Goal: Task Accomplishment & Management: Manage account settings

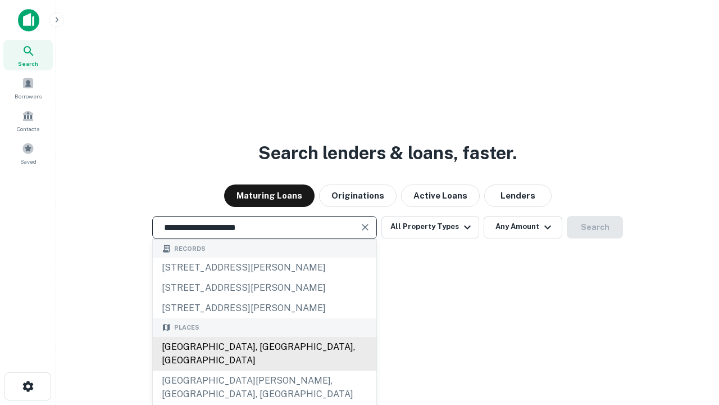
click at [264, 370] on div "[GEOGRAPHIC_DATA], [GEOGRAPHIC_DATA], [GEOGRAPHIC_DATA]" at bounding box center [265, 354] width 224 height 34
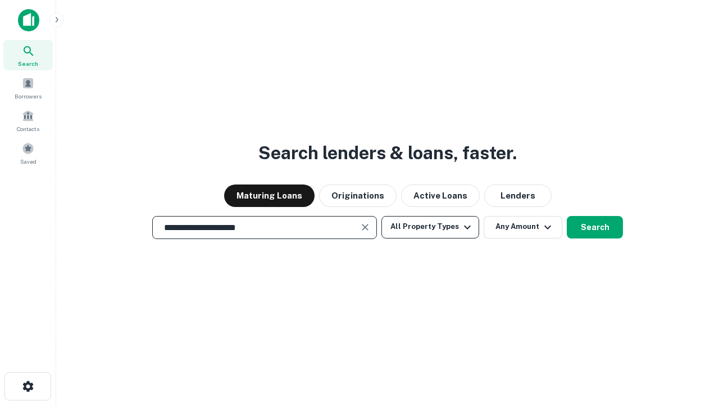
type input "**********"
click at [430, 226] on button "All Property Types" at bounding box center [430, 227] width 98 height 22
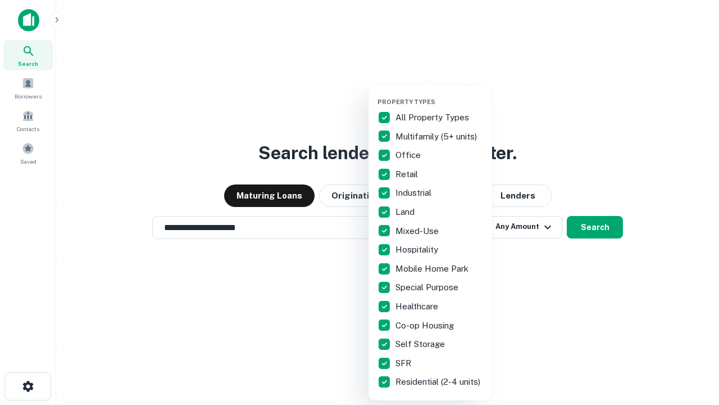
click at [439, 94] on button "button" at bounding box center [440, 94] width 124 height 1
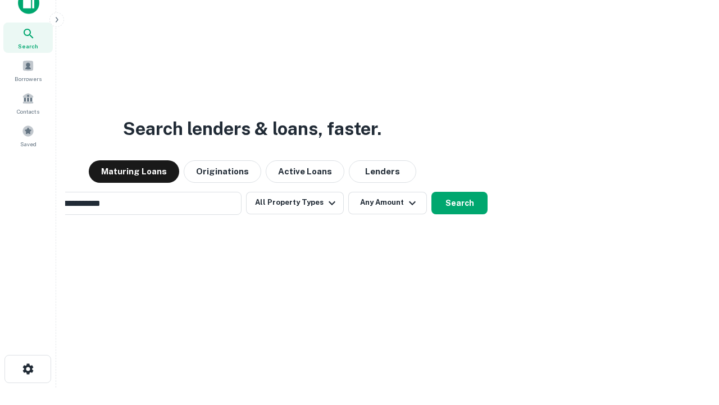
scroll to position [18, 0]
click at [348, 191] on button "Any Amount" at bounding box center [387, 202] width 79 height 22
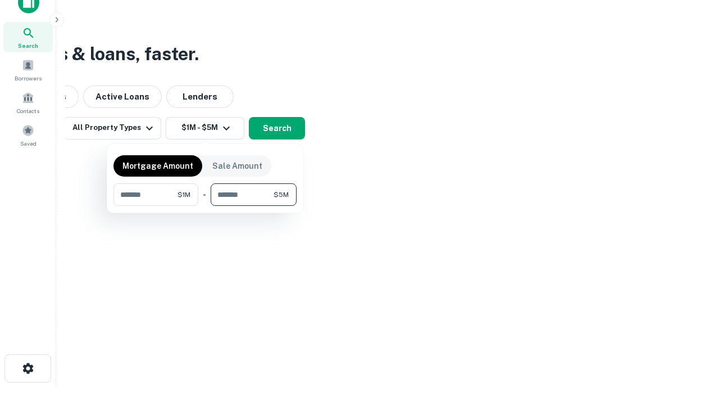
type input "*******"
click at [205, 206] on button "button" at bounding box center [204, 206] width 183 height 1
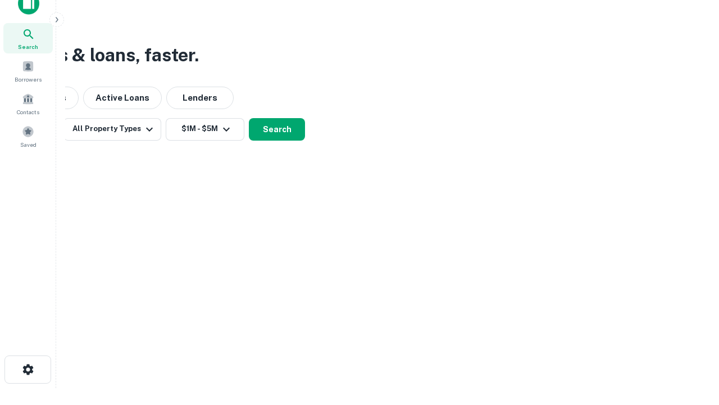
scroll to position [7, 207]
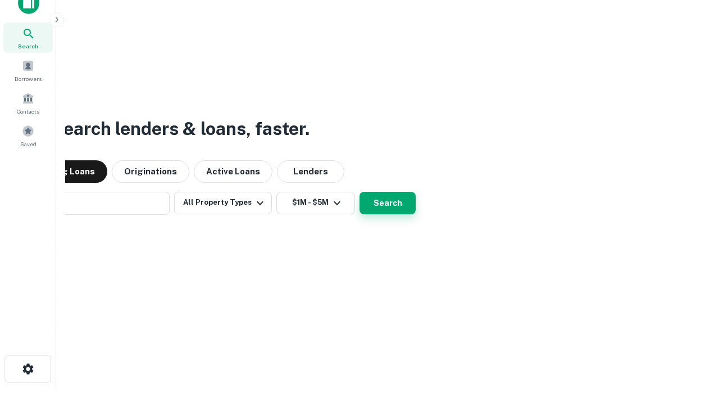
click at [360, 192] on button "Search" at bounding box center [388, 203] width 56 height 22
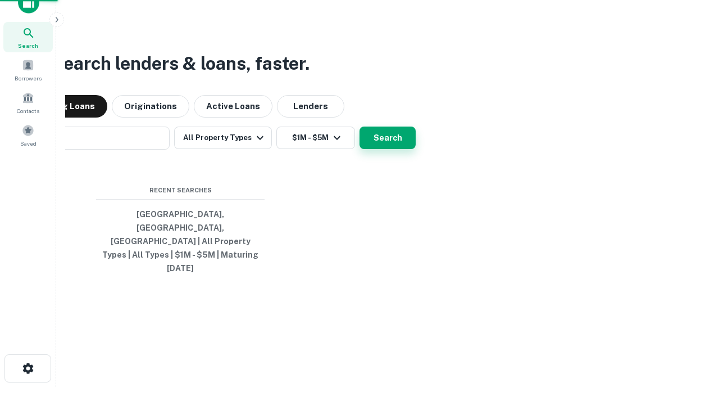
scroll to position [30, 318]
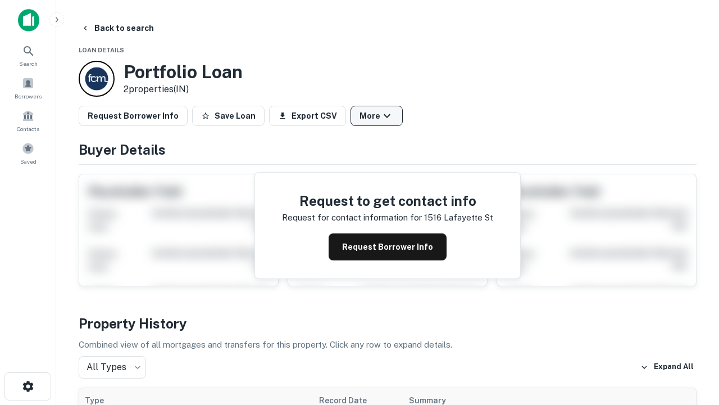
click at [376, 116] on button "More" at bounding box center [377, 116] width 52 height 20
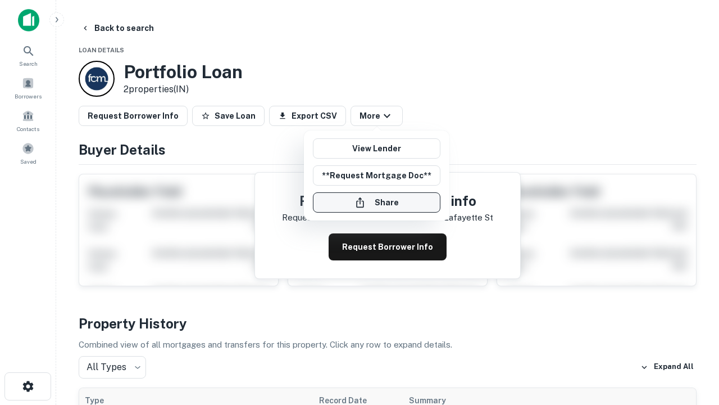
click at [376, 202] on button "Share" at bounding box center [377, 202] width 128 height 20
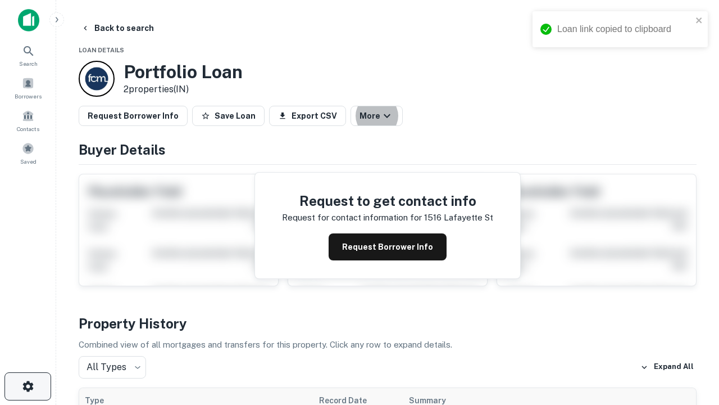
click at [28, 386] on icon "button" at bounding box center [27, 385] width 13 height 13
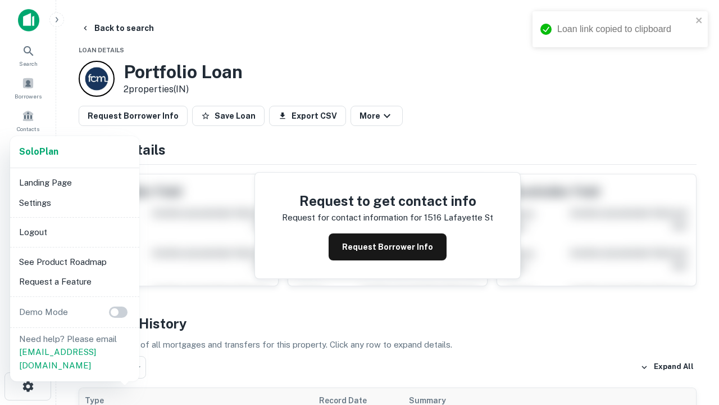
click at [74, 231] on li "Logout" at bounding box center [75, 232] width 120 height 20
